Goal: Task Accomplishment & Management: Manage account settings

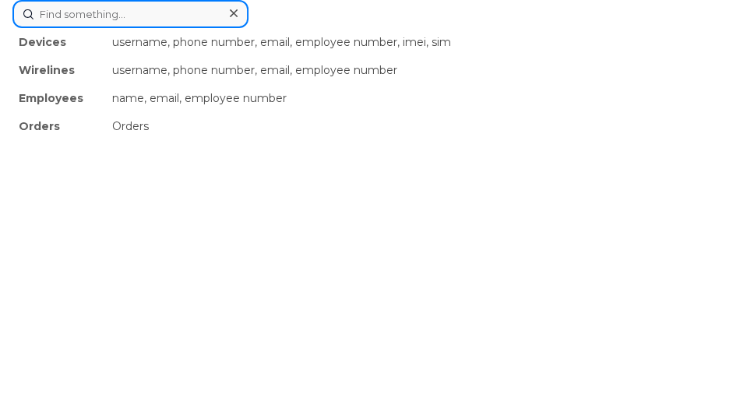
click at [185, 28] on div "Devices username, phone number, email, employee number, imei, sim Wirelines use…" at bounding box center [370, 14] width 716 height 28
paste input "[PHONE_NUMBER]"
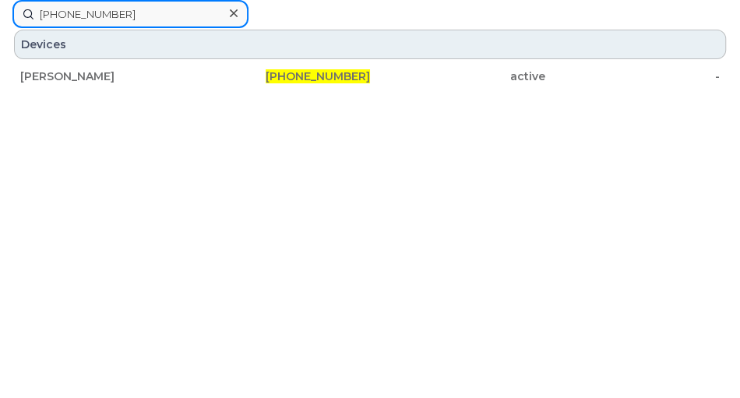
drag, startPoint x: 109, startPoint y: 14, endPoint x: 0, endPoint y: 16, distance: 109.1
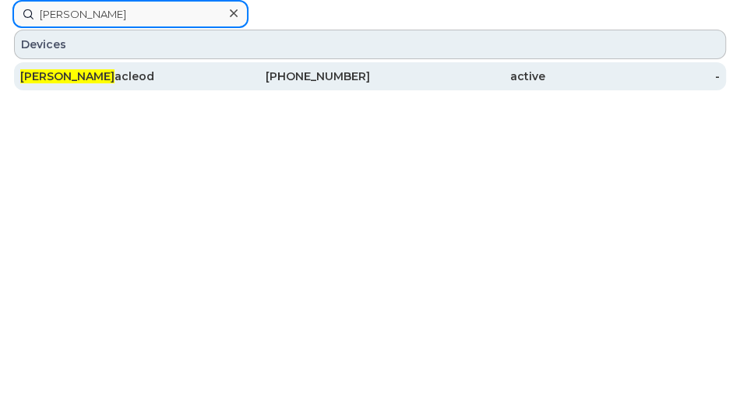
type input "[PERSON_NAME]"
click at [322, 76] on div "[PHONE_NUMBER]" at bounding box center [283, 77] width 175 height 16
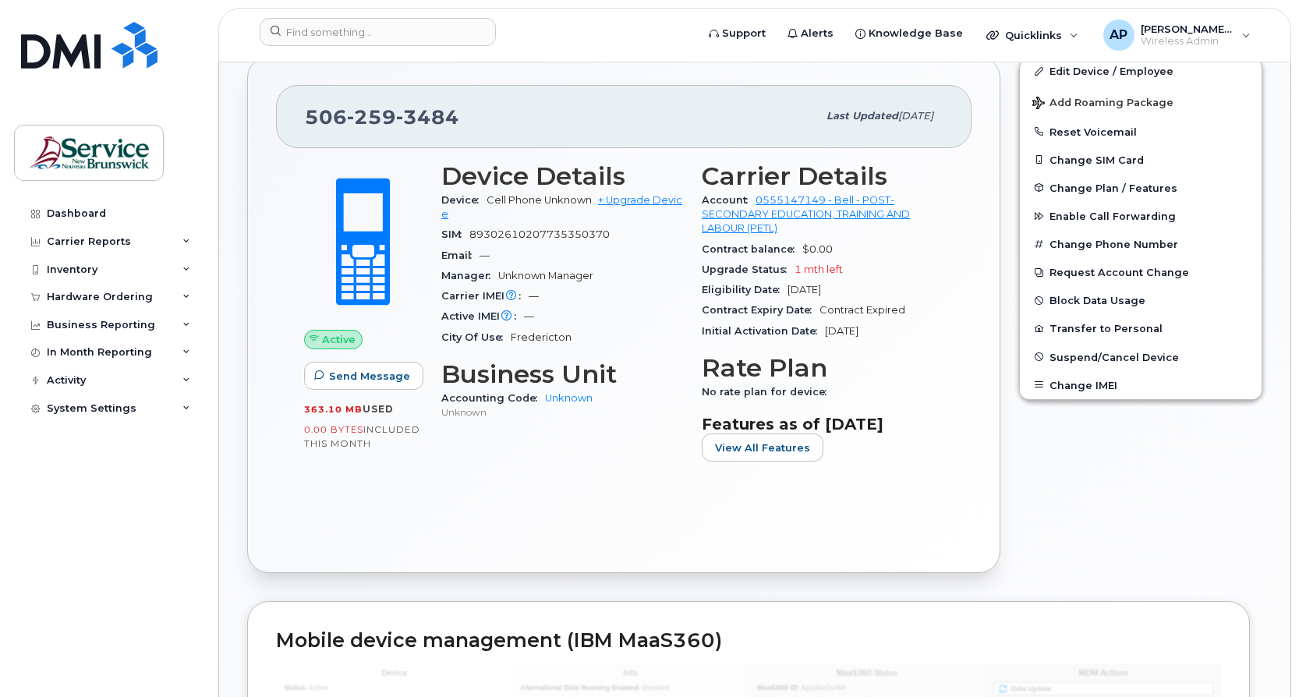
scroll to position [312, 0]
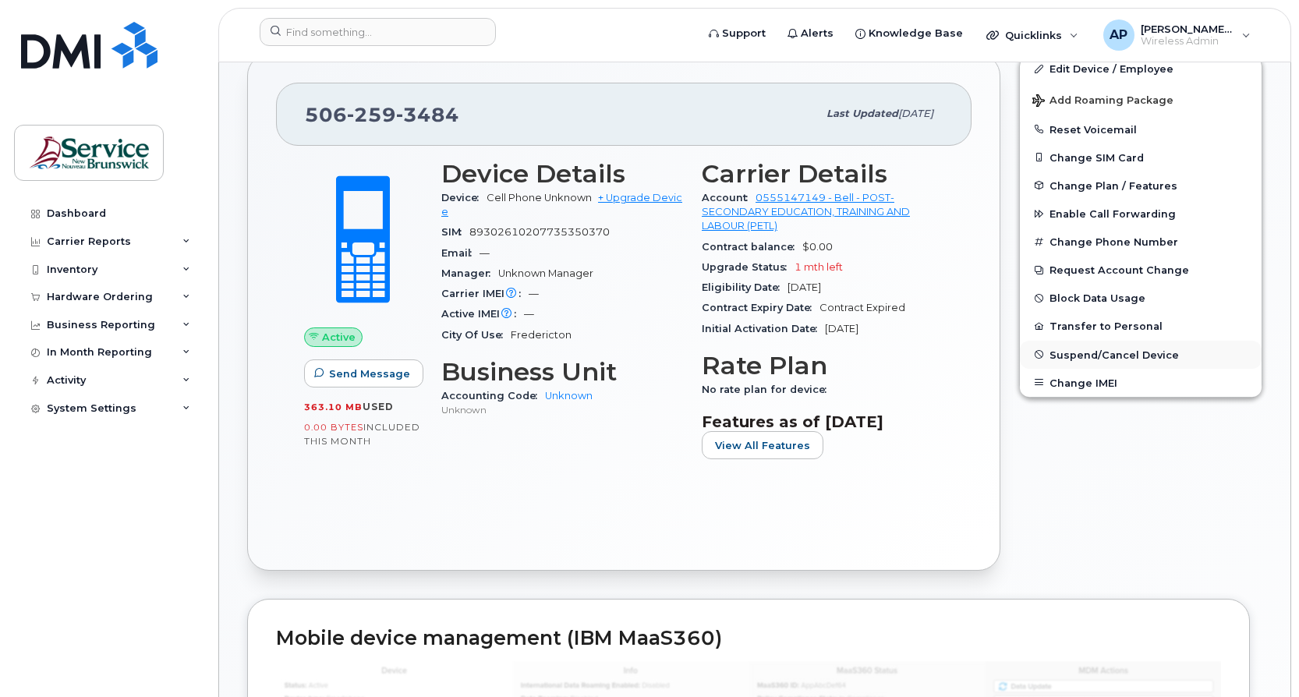
click at [1138, 357] on span "Suspend/Cancel Device" at bounding box center [1113, 354] width 129 height 12
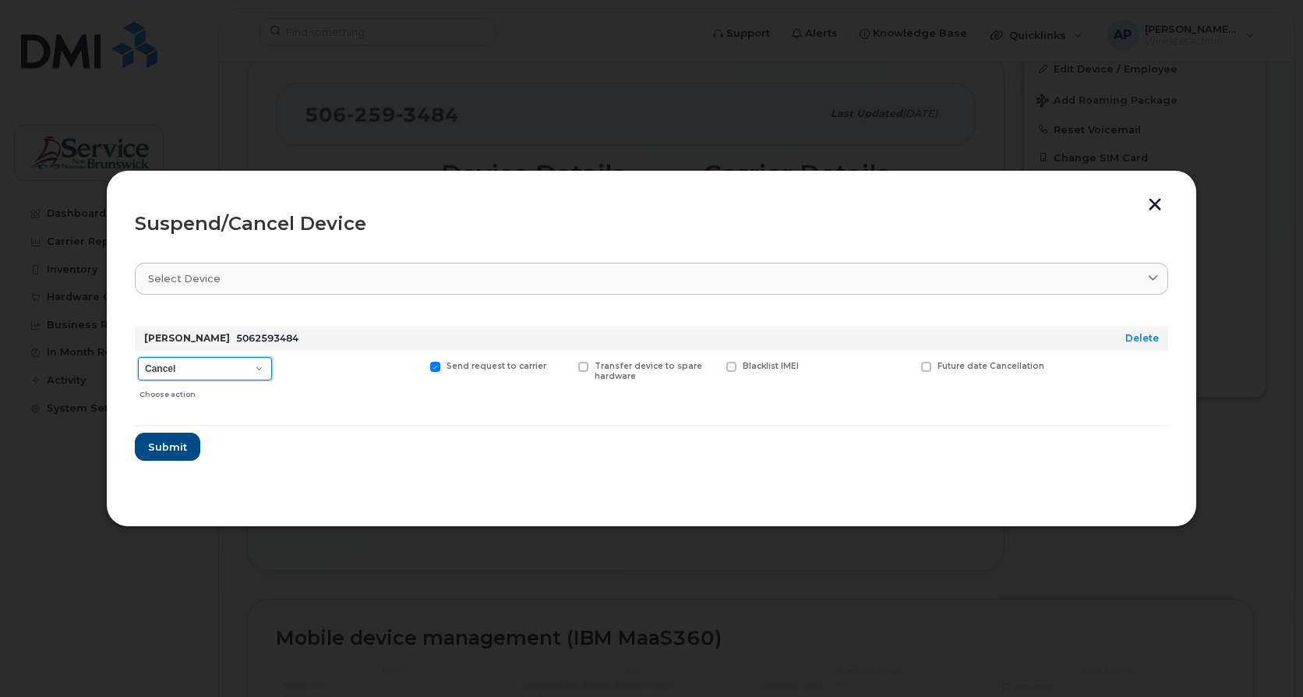
click at [255, 366] on select "Cancel Suspend - Extend Suspension Suspend - Reduced Rate Suspend - Full Rate S…" at bounding box center [205, 368] width 134 height 23
select select "[object Object]"
click at [138, 357] on select "Cancel Suspend - Extend Suspension Suspend - Reduced Rate Suspend - Full Rate S…" at bounding box center [205, 368] width 134 height 23
click at [253, 366] on select "Cancel Suspend - Extend Suspension Suspend - Reduced Rate Suspend - Full Rate S…" at bounding box center [205, 368] width 134 height 23
click at [174, 447] on span "Submit" at bounding box center [166, 447] width 39 height 15
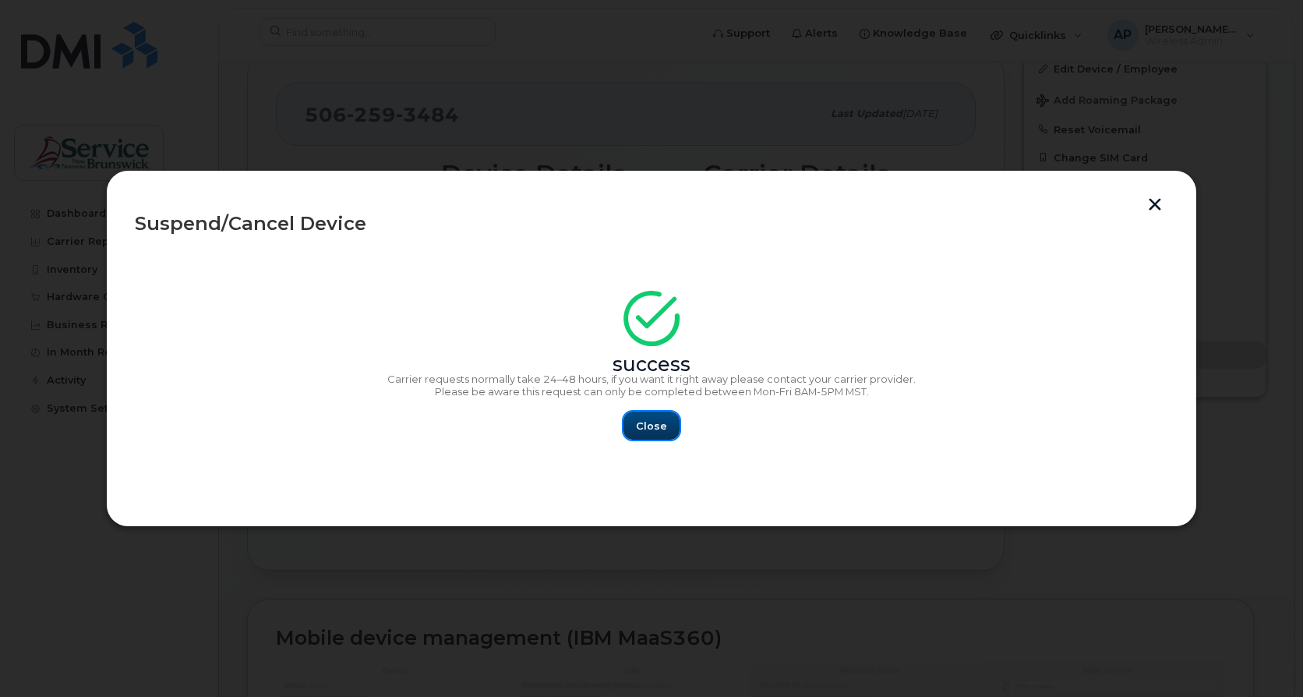
click at [652, 426] on span "Close" at bounding box center [651, 426] width 31 height 15
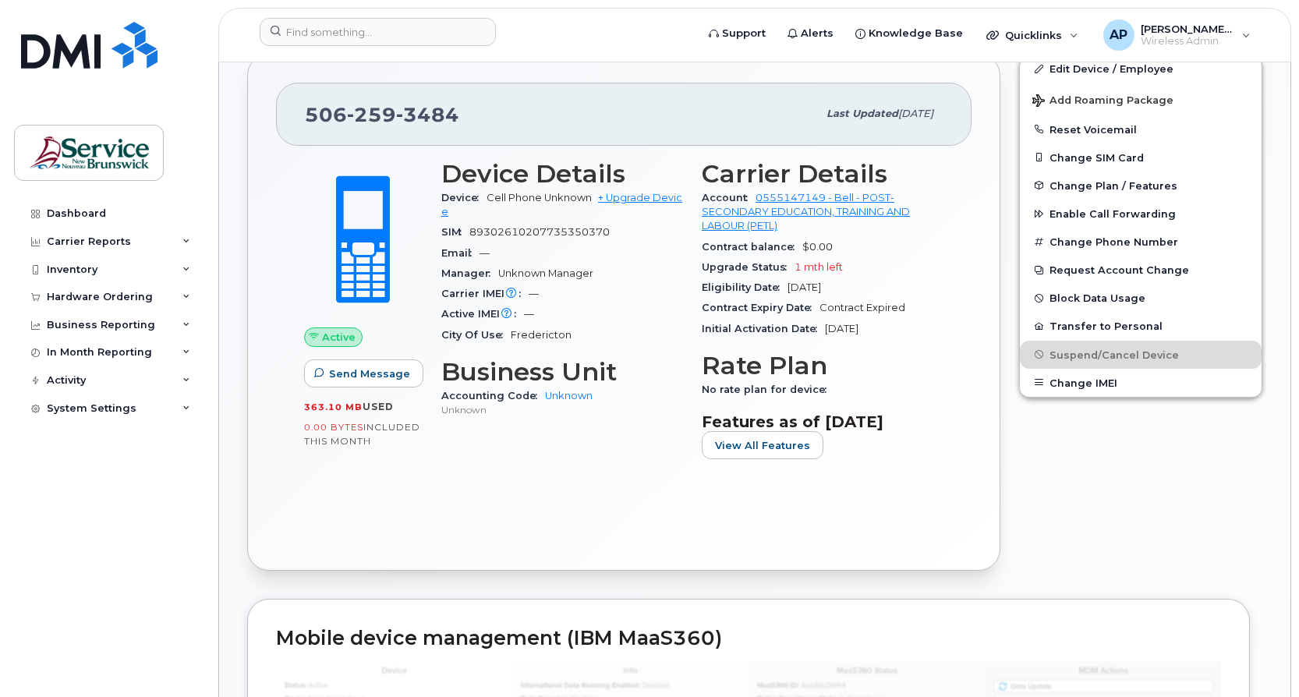
click at [1066, 466] on div "Edit Device / Employee Add Roaming Package Reset Voicemail Change SIM Card Chan…" at bounding box center [1140, 311] width 262 height 535
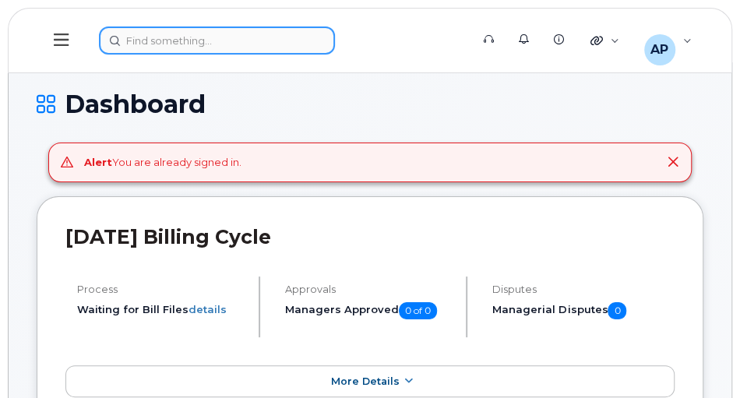
click at [165, 45] on div at bounding box center [280, 41] width 362 height 28
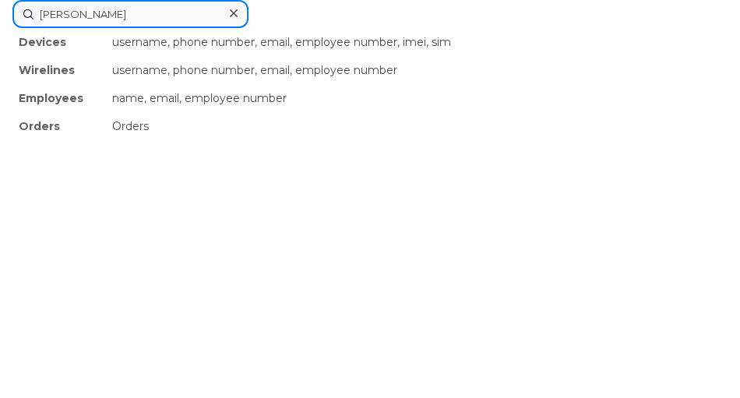
type input "dan coles"
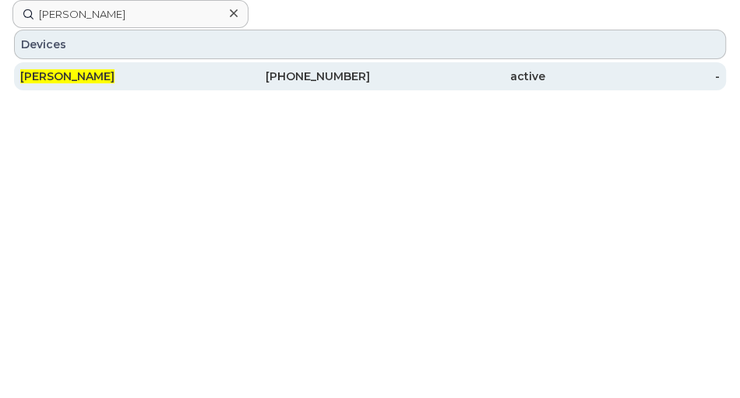
click at [124, 80] on div "[PERSON_NAME]" at bounding box center [107, 77] width 175 height 16
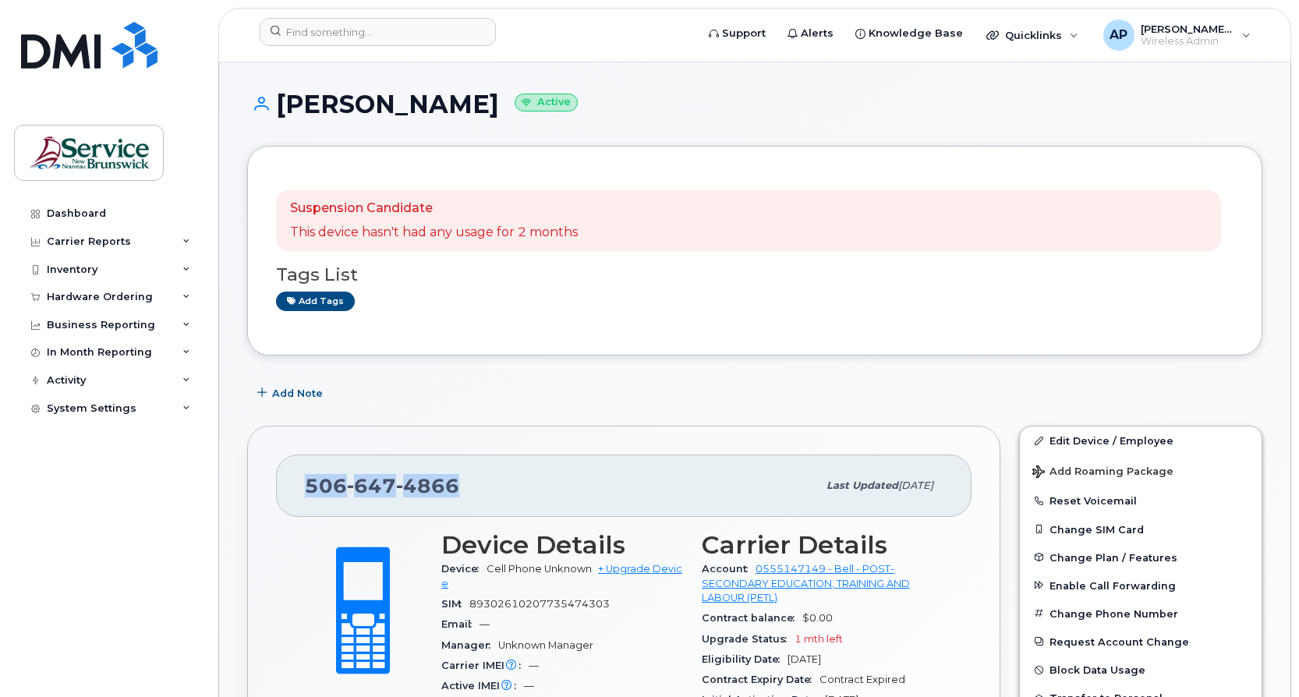
drag, startPoint x: 462, startPoint y: 487, endPoint x: 308, endPoint y: 481, distance: 154.5
click at [308, 481] on div "506 647 4866" at bounding box center [561, 485] width 512 height 33
copy span "506 647 4866"
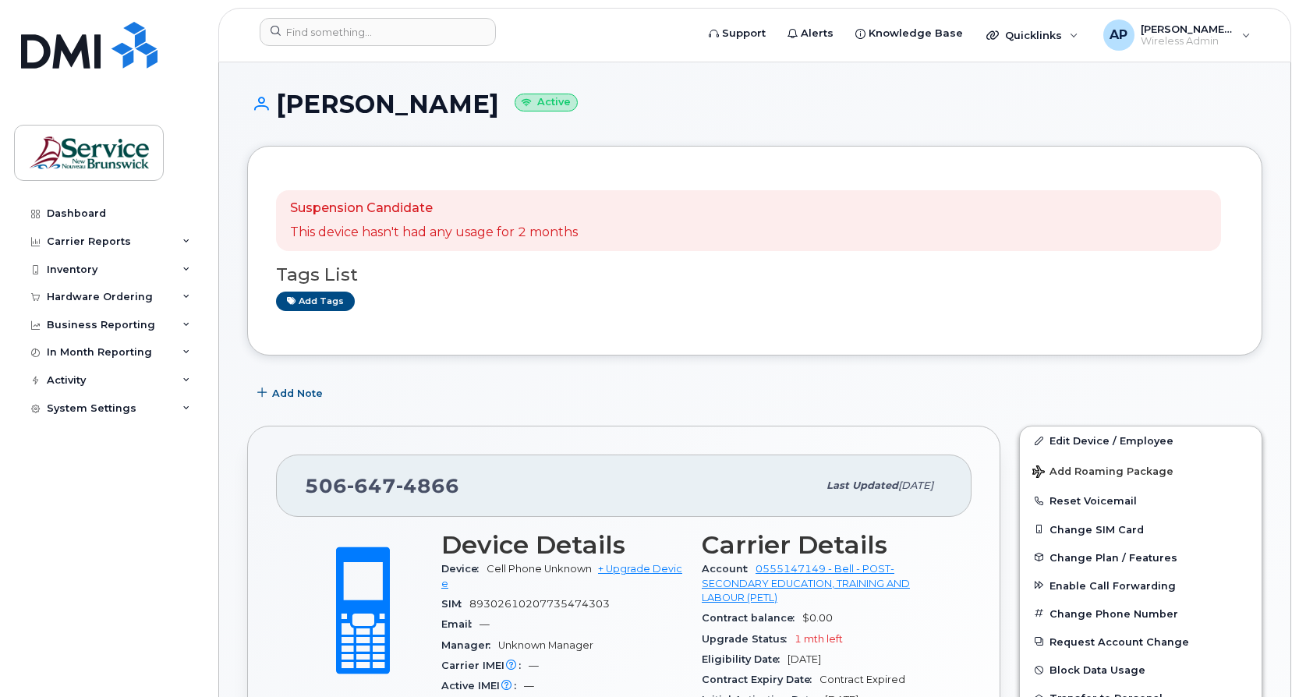
click at [490, 486] on div "506 647 4866" at bounding box center [561, 485] width 512 height 33
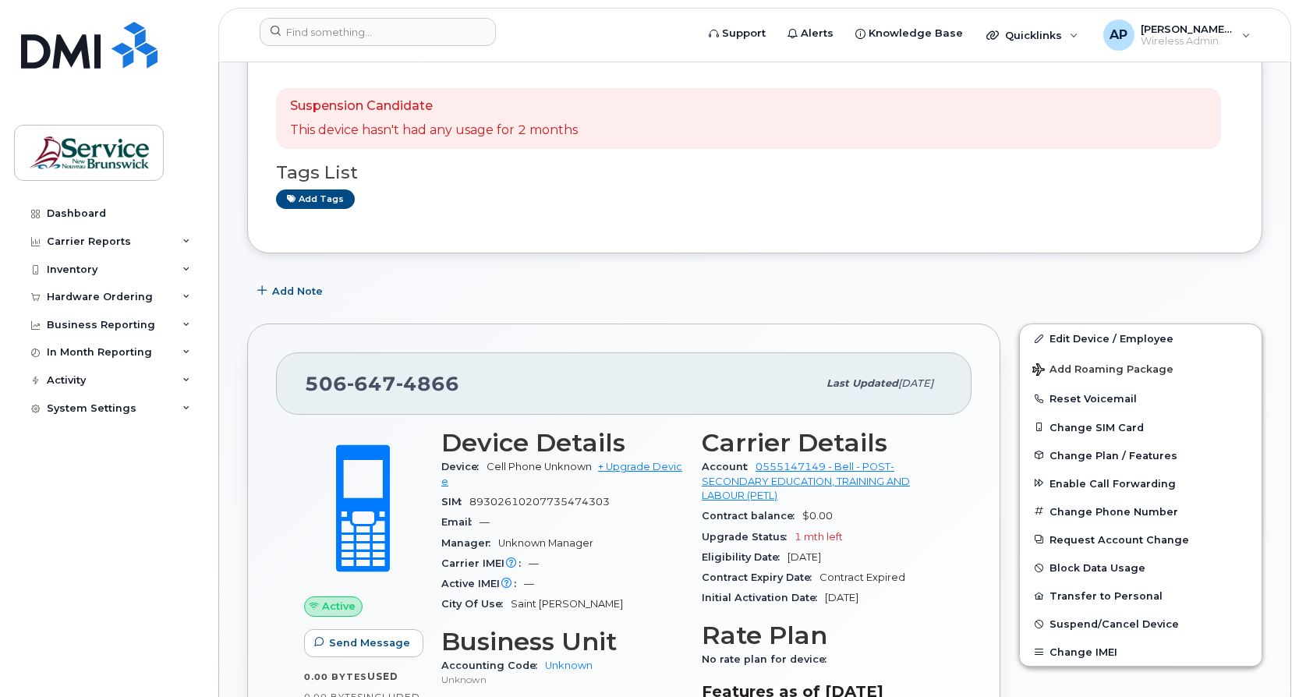
scroll to position [78, 0]
